Goal: Information Seeking & Learning: Learn about a topic

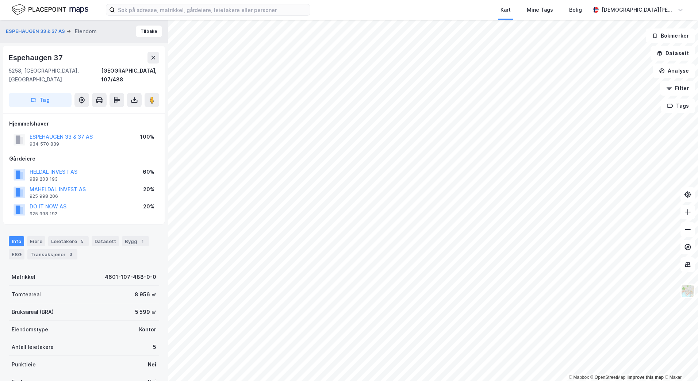
click at [141, 154] on div "Gårdeiere" at bounding box center [84, 158] width 150 height 9
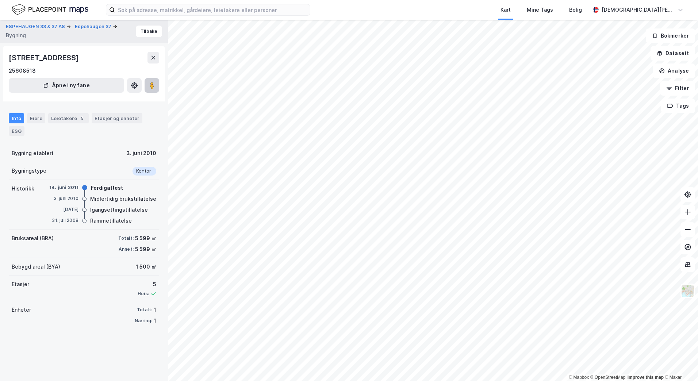
click at [153, 84] on image at bounding box center [152, 85] width 4 height 7
